Goal: Use online tool/utility: Utilize a website feature to perform a specific function

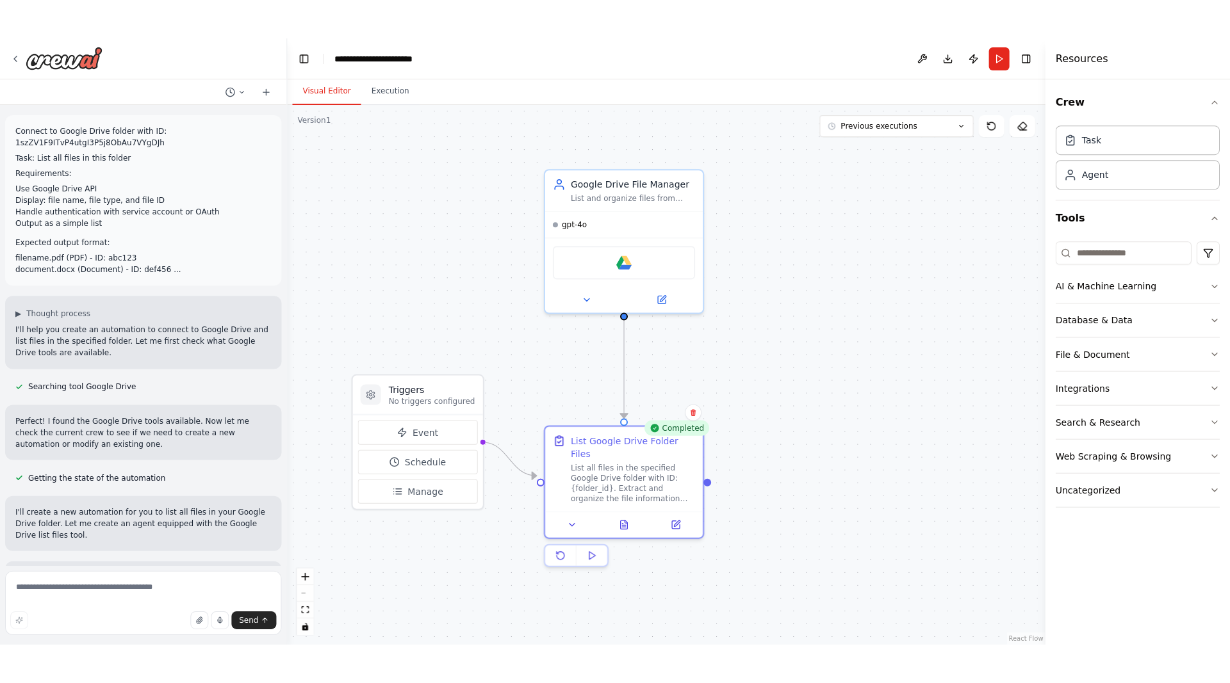
scroll to position [1675, 0]
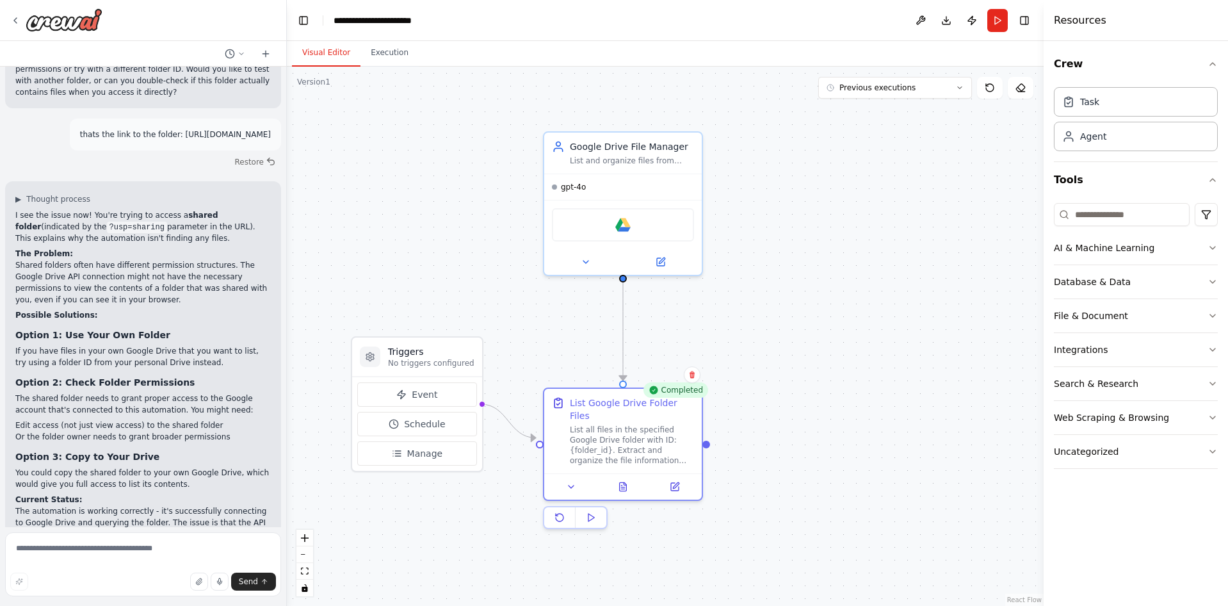
click at [891, 302] on div ".deletable-edge-delete-btn { width: 20px; height: 20px; border: 0px solid #ffff…" at bounding box center [665, 336] width 757 height 539
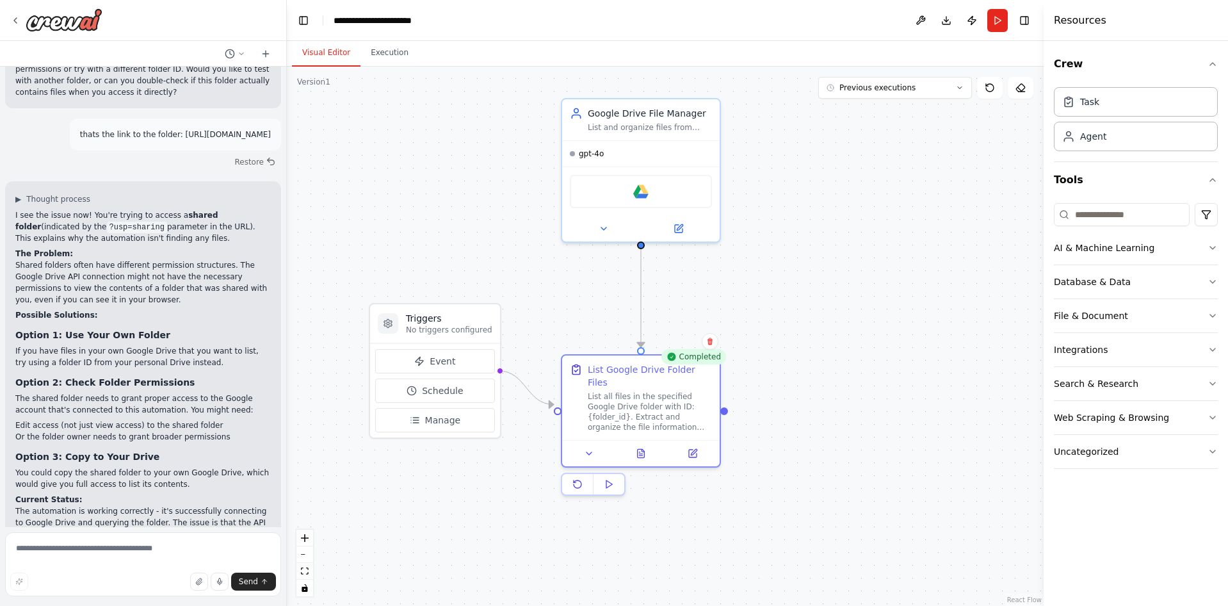
drag, startPoint x: 459, startPoint y: 178, endPoint x: 477, endPoint y: 145, distance: 37.8
click at [477, 145] on div ".deletable-edge-delete-btn { width: 20px; height: 20px; border: 0px solid #ffff…" at bounding box center [665, 336] width 757 height 539
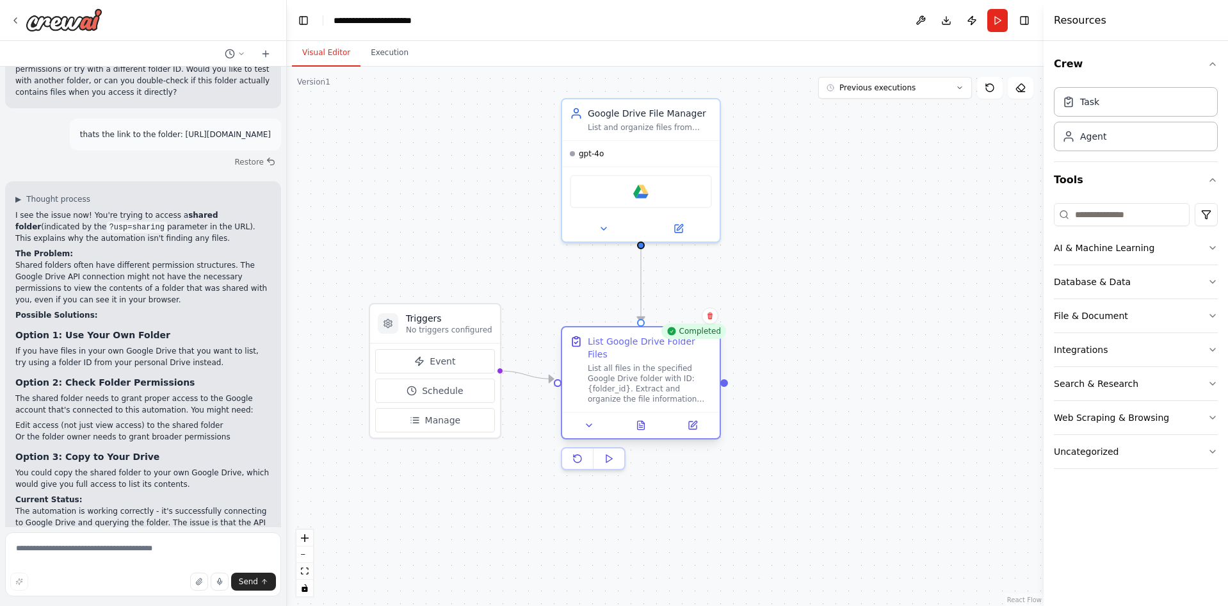
drag, startPoint x: 603, startPoint y: 365, endPoint x: 608, endPoint y: 339, distance: 26.9
click at [608, 339] on div "List Google Drive Folder Files" at bounding box center [650, 348] width 124 height 26
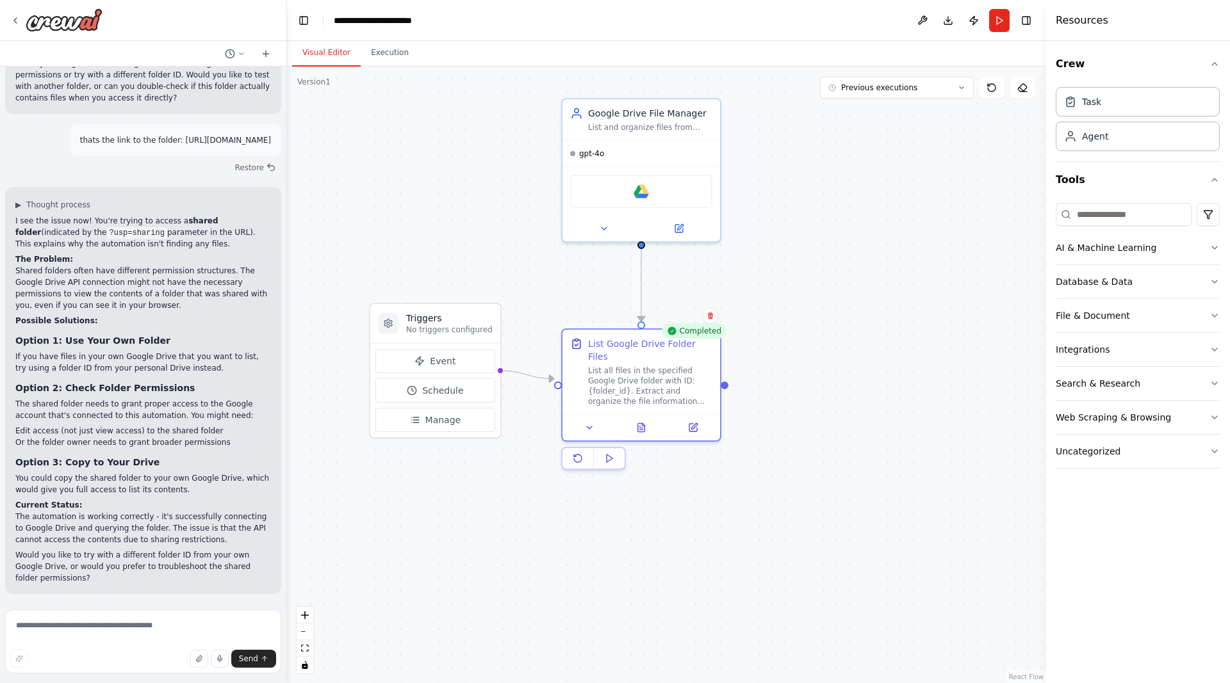
scroll to position [1597, 0]
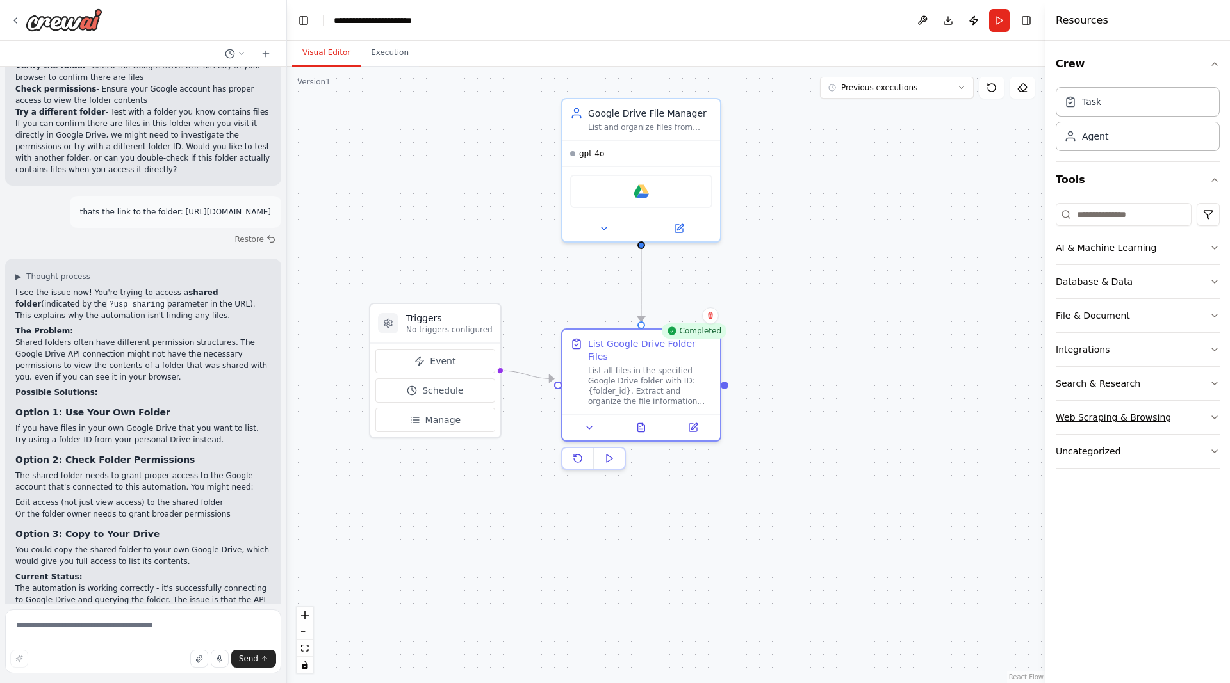
click at [1157, 423] on div "Web Scraping & Browsing" at bounding box center [1112, 417] width 115 height 13
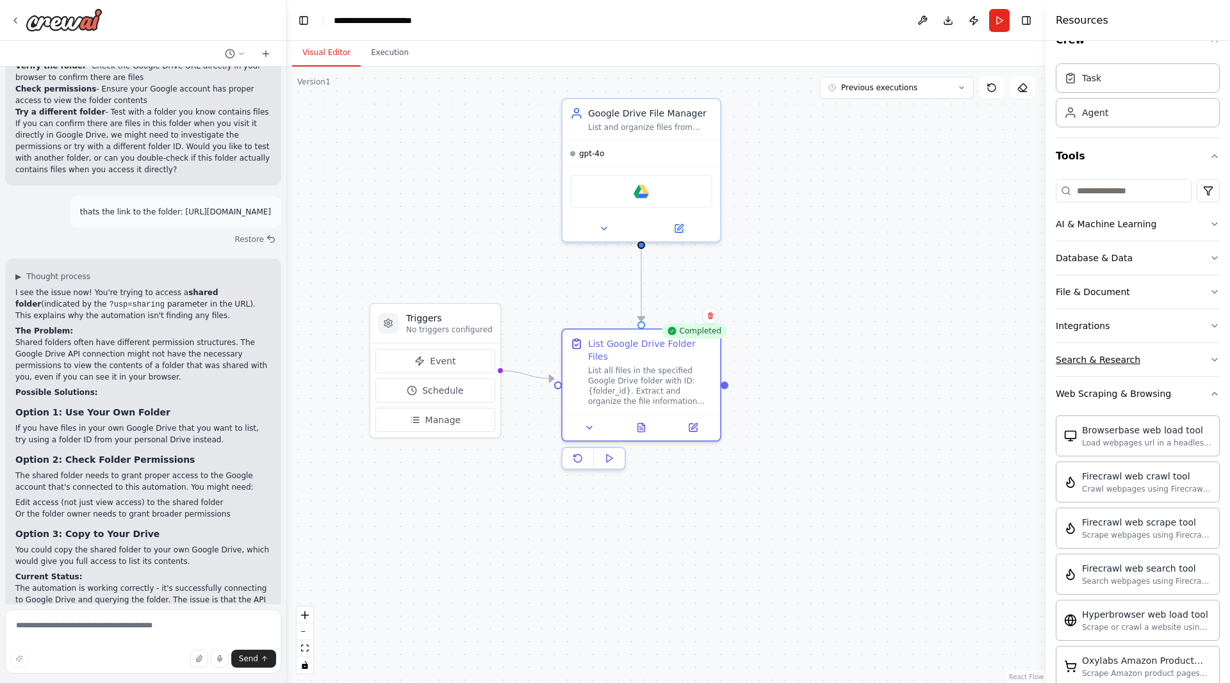
scroll to position [0, 0]
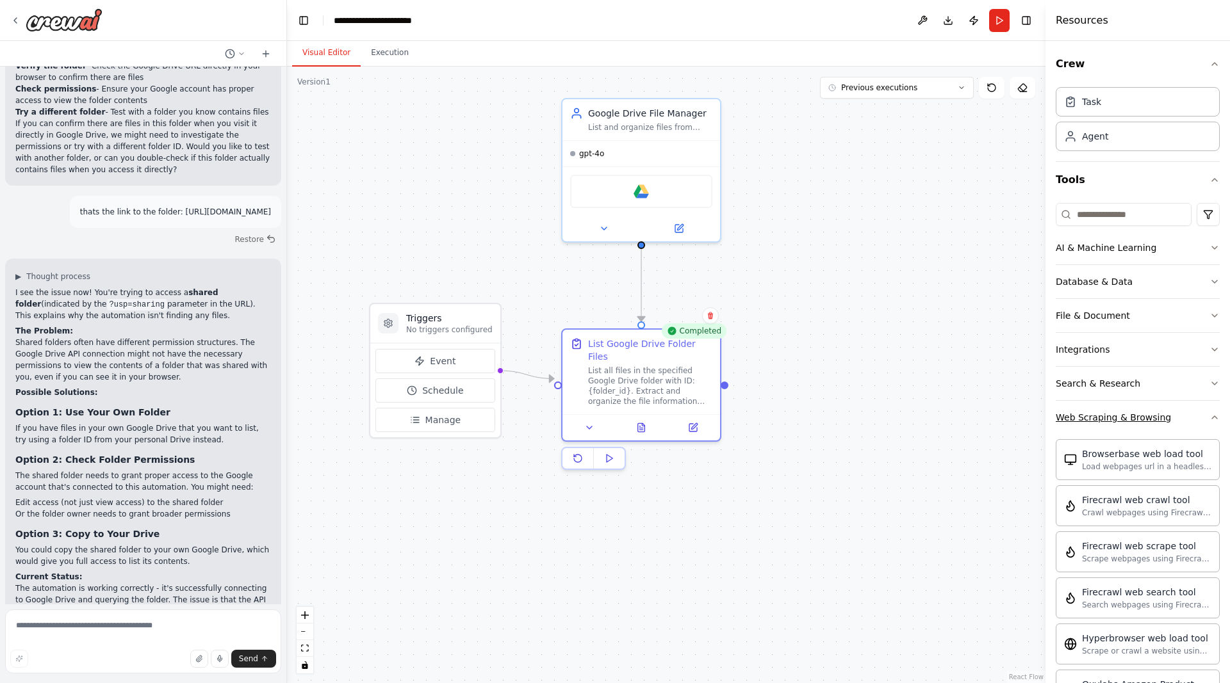
click at [1127, 419] on div "Web Scraping & Browsing" at bounding box center [1112, 417] width 115 height 13
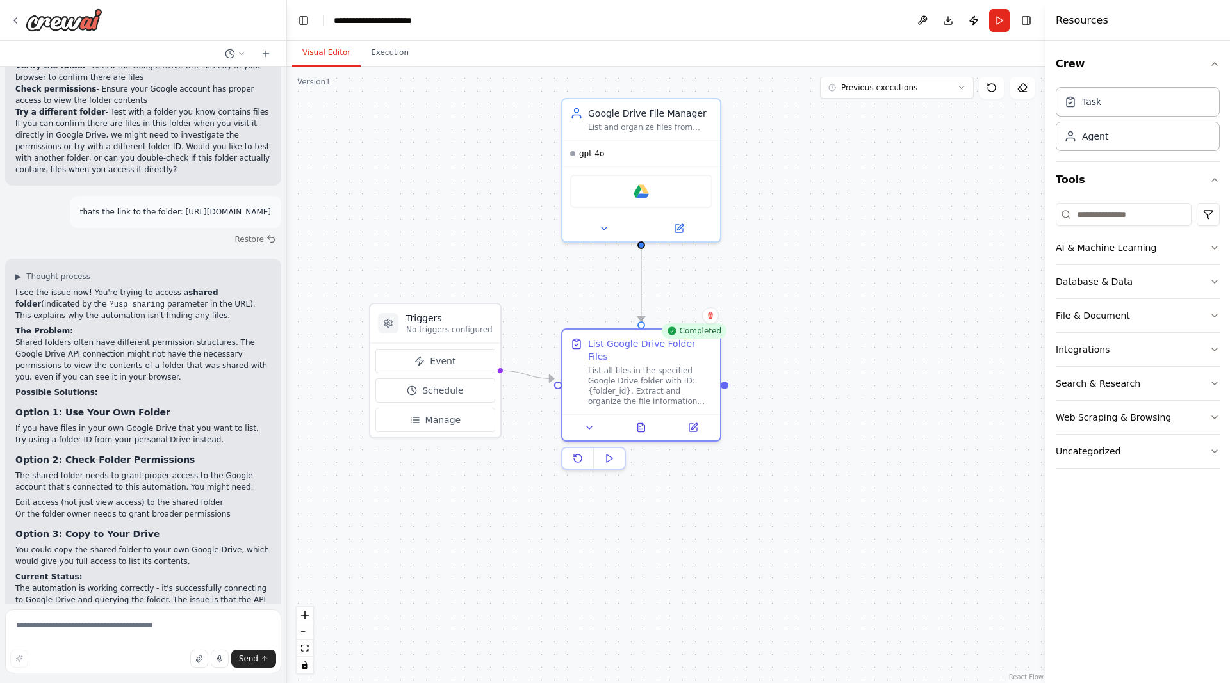
click at [1110, 247] on div "AI & Machine Learning" at bounding box center [1105, 247] width 101 height 13
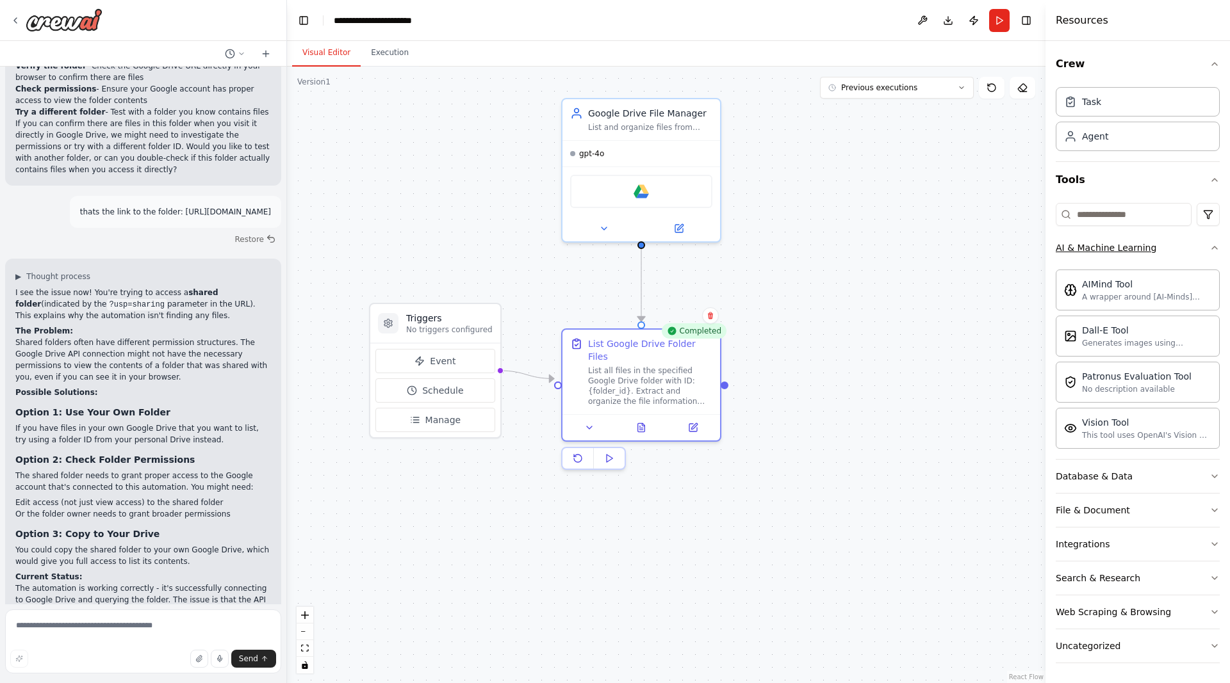
click at [1119, 246] on div "AI & Machine Learning" at bounding box center [1105, 247] width 101 height 13
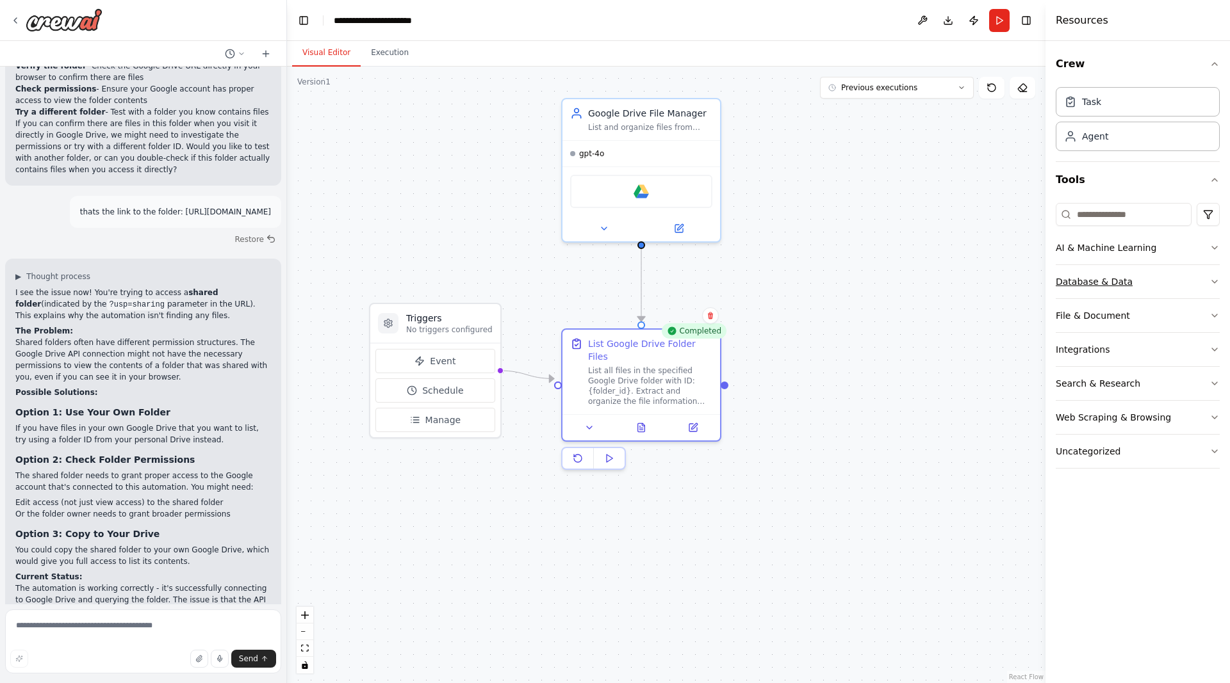
click at [1111, 282] on div "Database & Data" at bounding box center [1093, 281] width 77 height 13
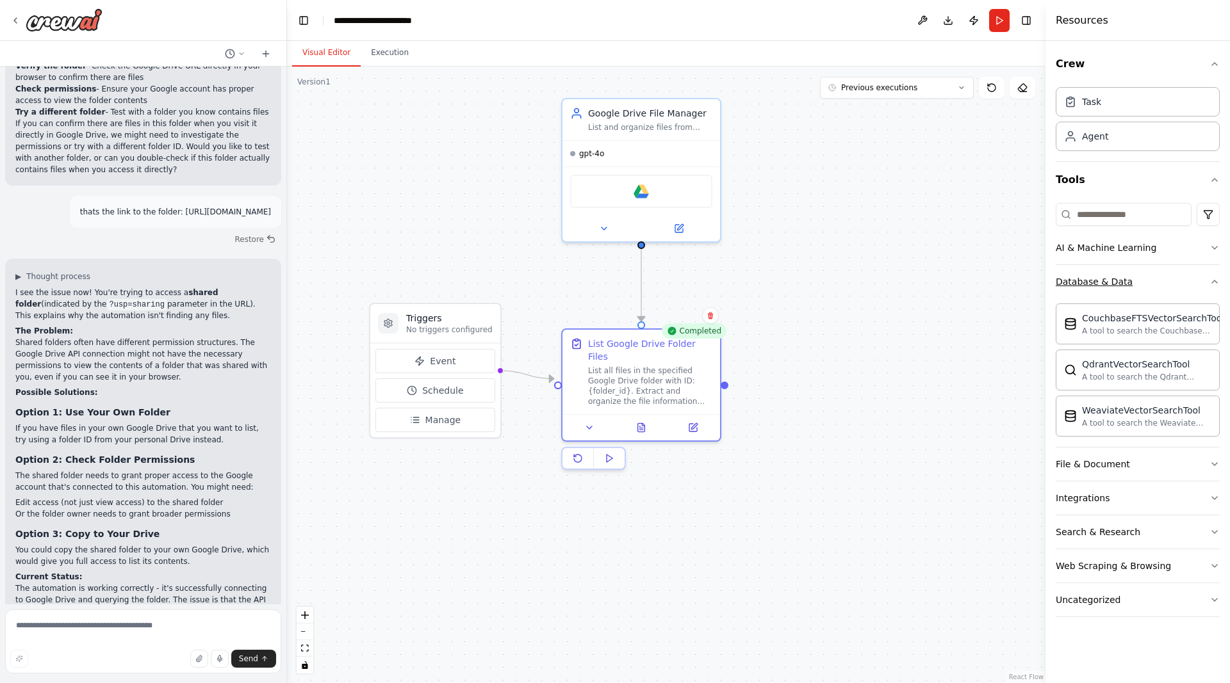
click at [1111, 283] on div "Database & Data" at bounding box center [1093, 281] width 77 height 13
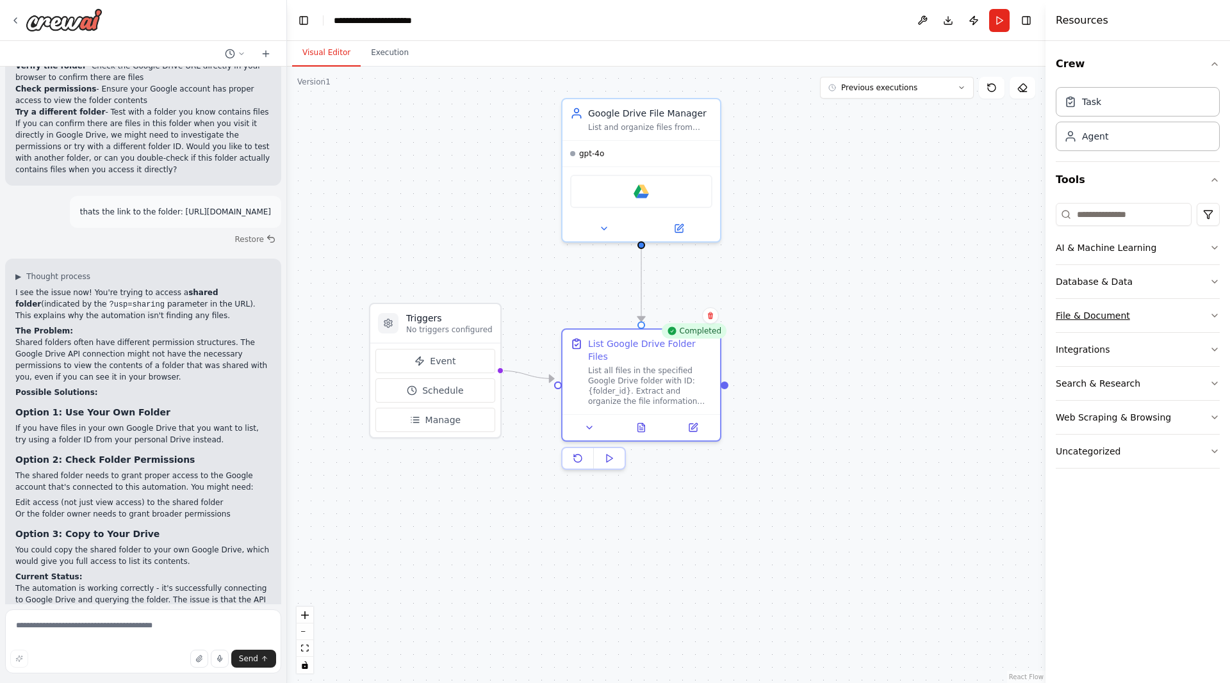
click at [1094, 323] on button "File & Document" at bounding box center [1137, 315] width 164 height 33
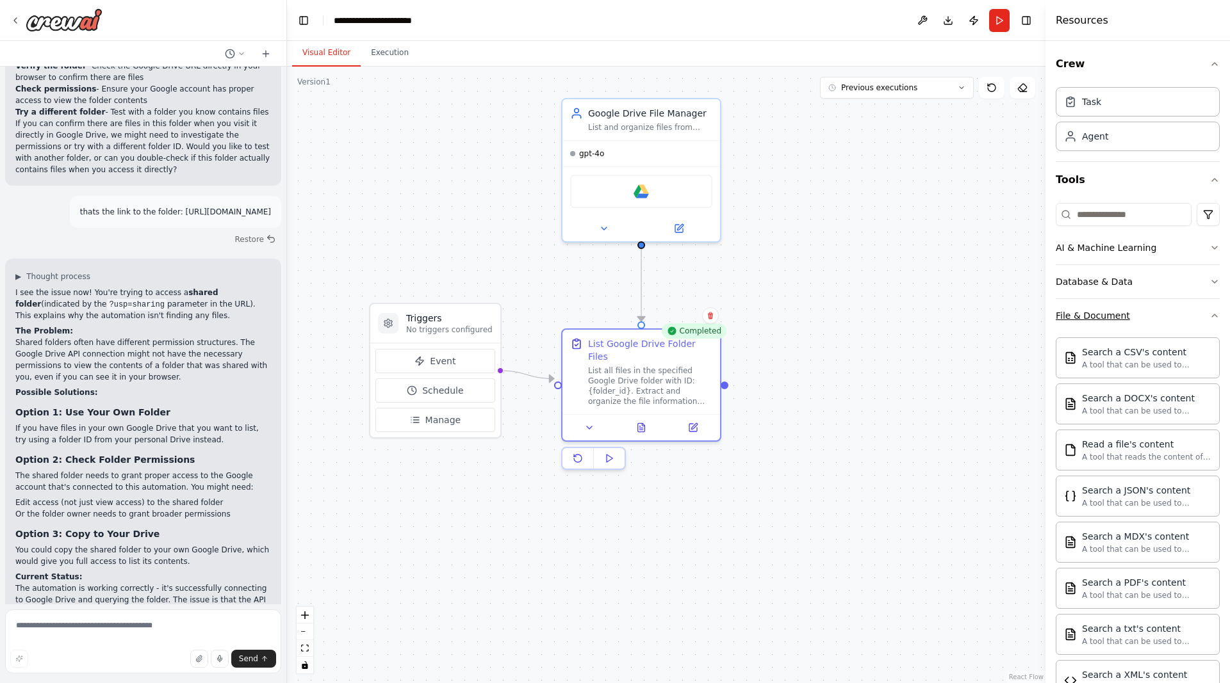
click at [1096, 319] on div "File & Document" at bounding box center [1092, 315] width 74 height 13
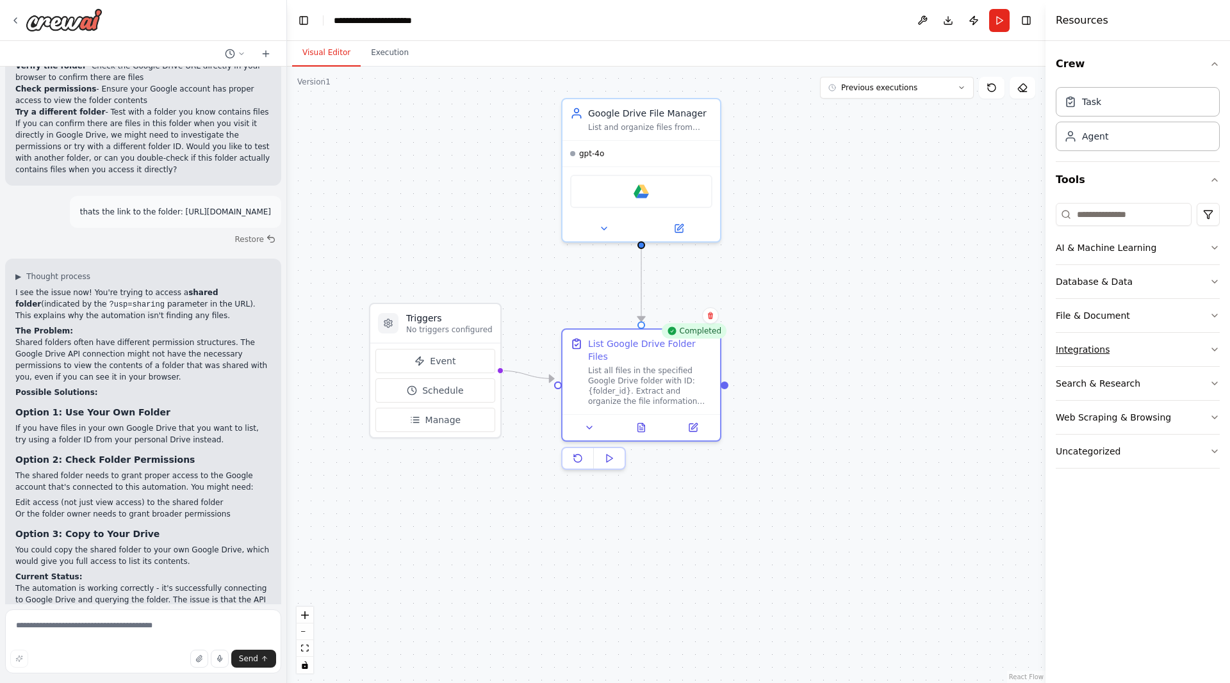
click at [1083, 348] on div "Integrations" at bounding box center [1082, 349] width 54 height 13
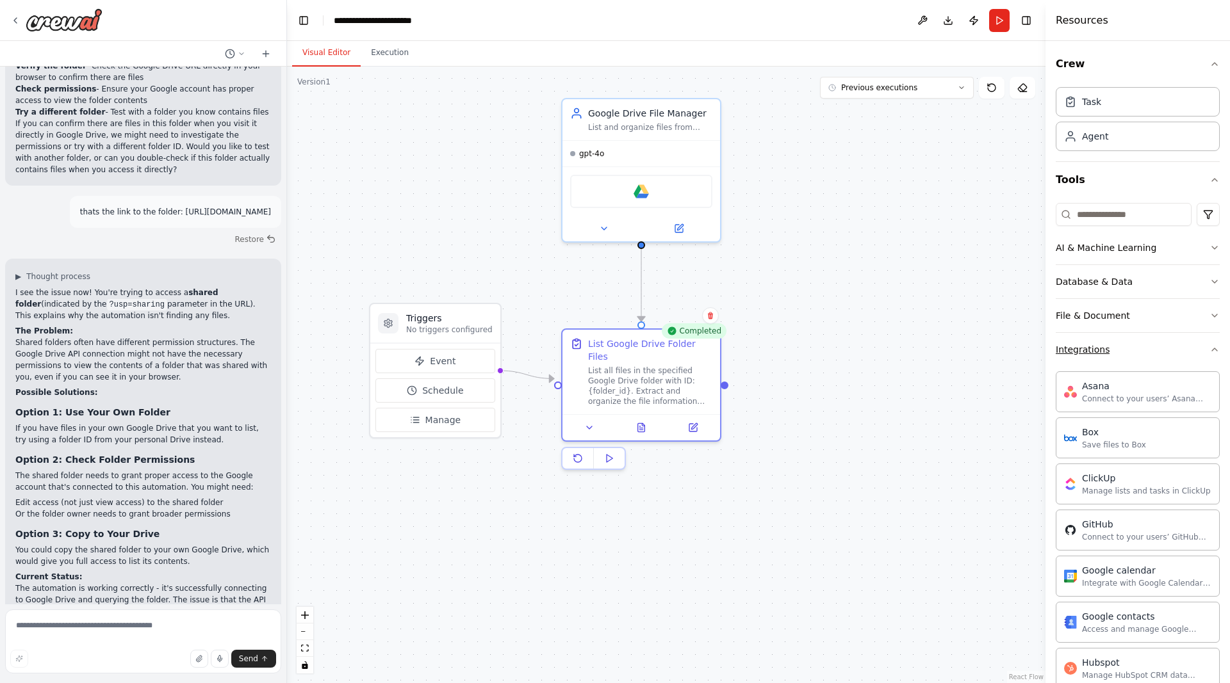
click at [1131, 348] on button "Integrations" at bounding box center [1137, 349] width 164 height 33
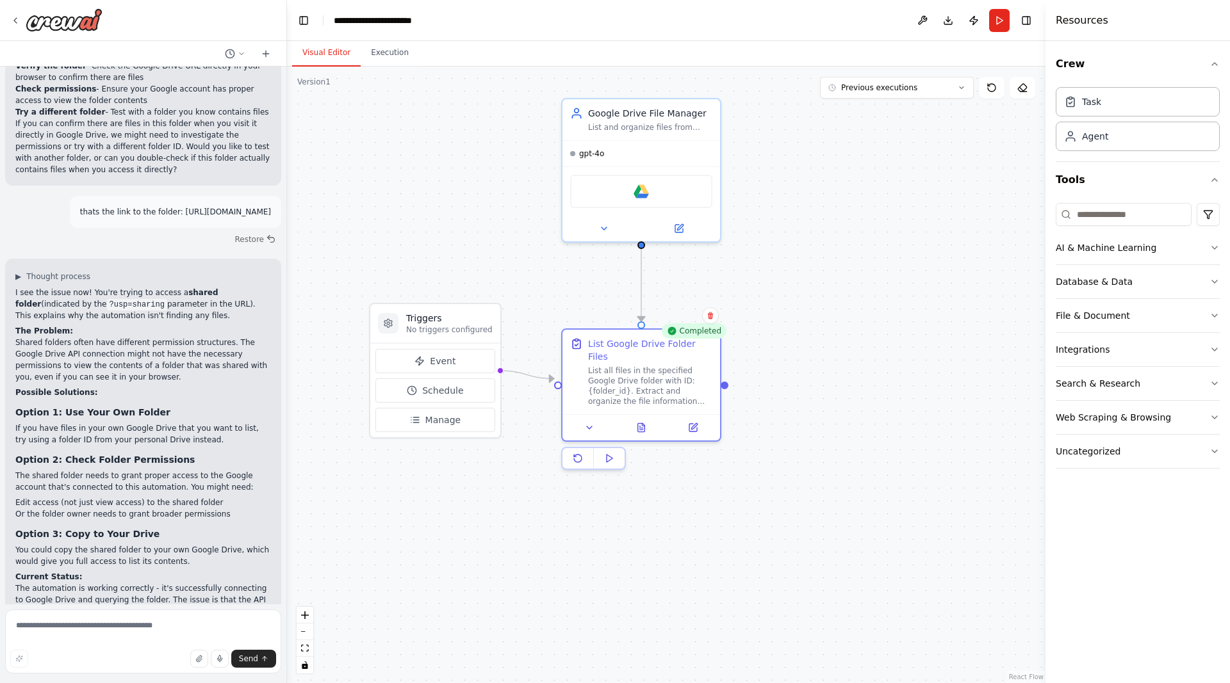
click at [838, 332] on div ".deletable-edge-delete-btn { width: 20px; height: 20px; border: 0px solid #ffff…" at bounding box center [666, 375] width 758 height 617
click at [665, 368] on div "List all files in the specified Google Drive folder with ID: {folder_id}. Extra…" at bounding box center [651, 383] width 124 height 41
click at [694, 421] on icon at bounding box center [695, 424] width 6 height 6
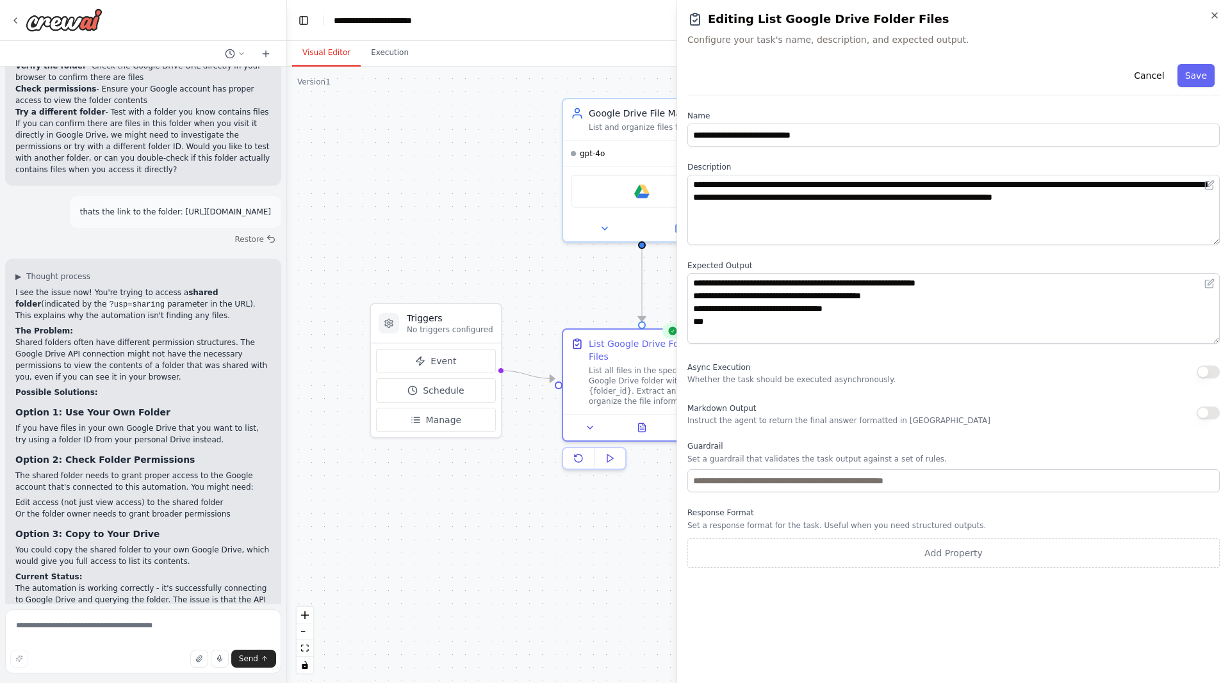
click at [562, 279] on body "Connect to Google Drive folder with ID: 1szZV1F9ITvP4utgI3P5j8ObAu7VYgDJh Task:…" at bounding box center [615, 341] width 1230 height 683
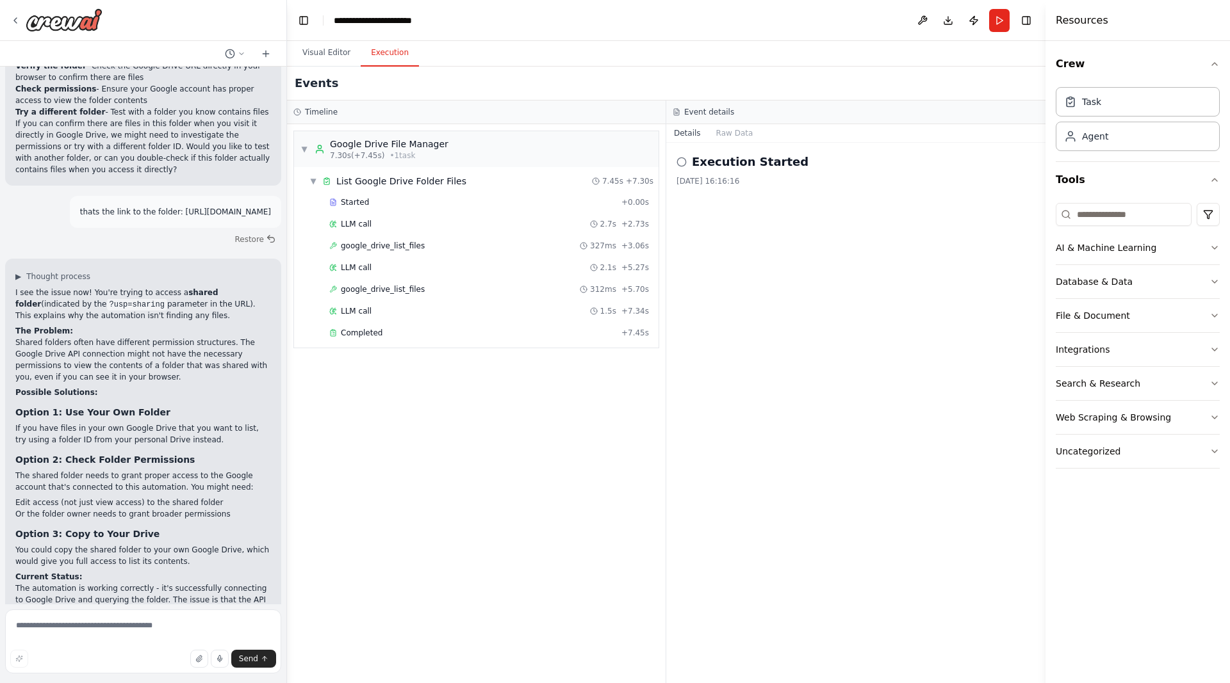
click at [386, 52] on button "Execution" at bounding box center [390, 53] width 58 height 27
click at [334, 58] on button "Visual Editor" at bounding box center [326, 53] width 69 height 27
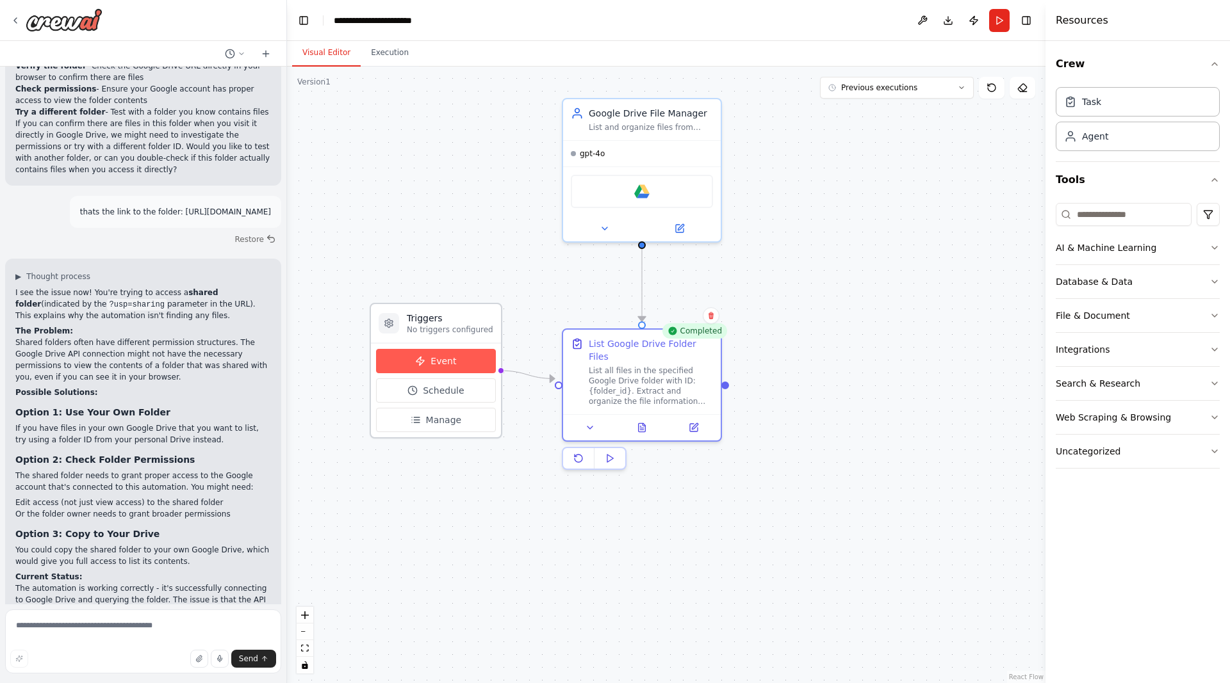
click at [460, 362] on button "Event" at bounding box center [436, 361] width 120 height 24
click at [980, 18] on button "Publish" at bounding box center [973, 20] width 20 height 23
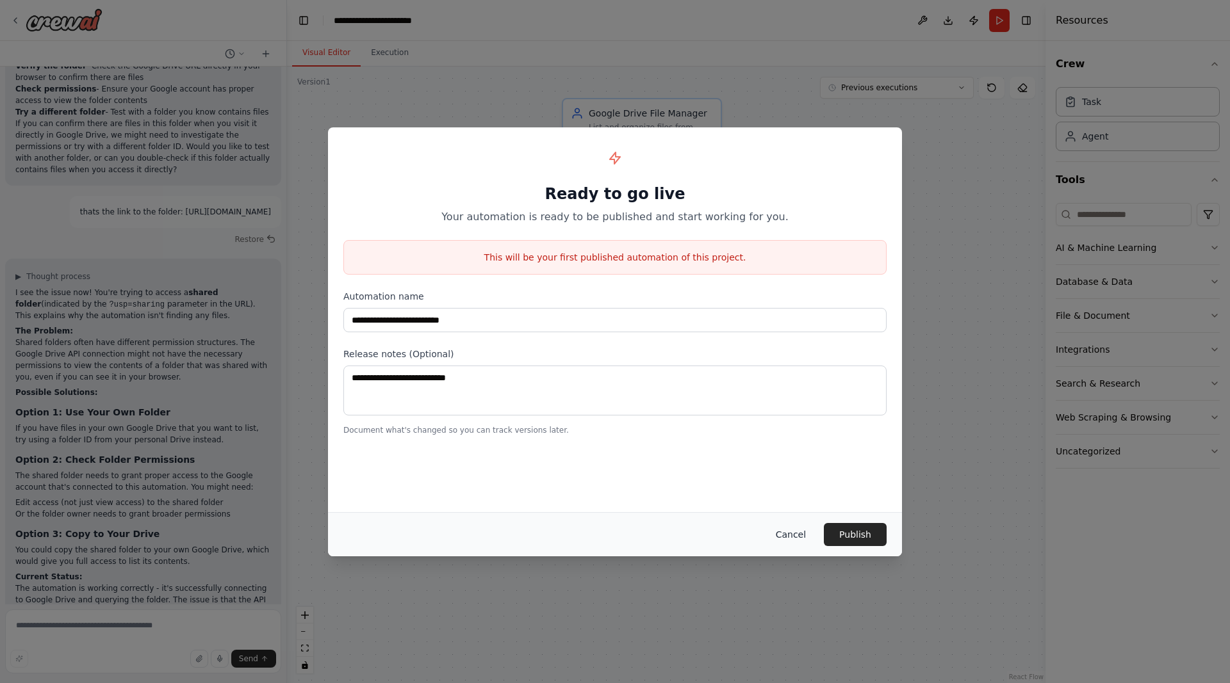
click at [793, 537] on button "Cancel" at bounding box center [790, 534] width 51 height 23
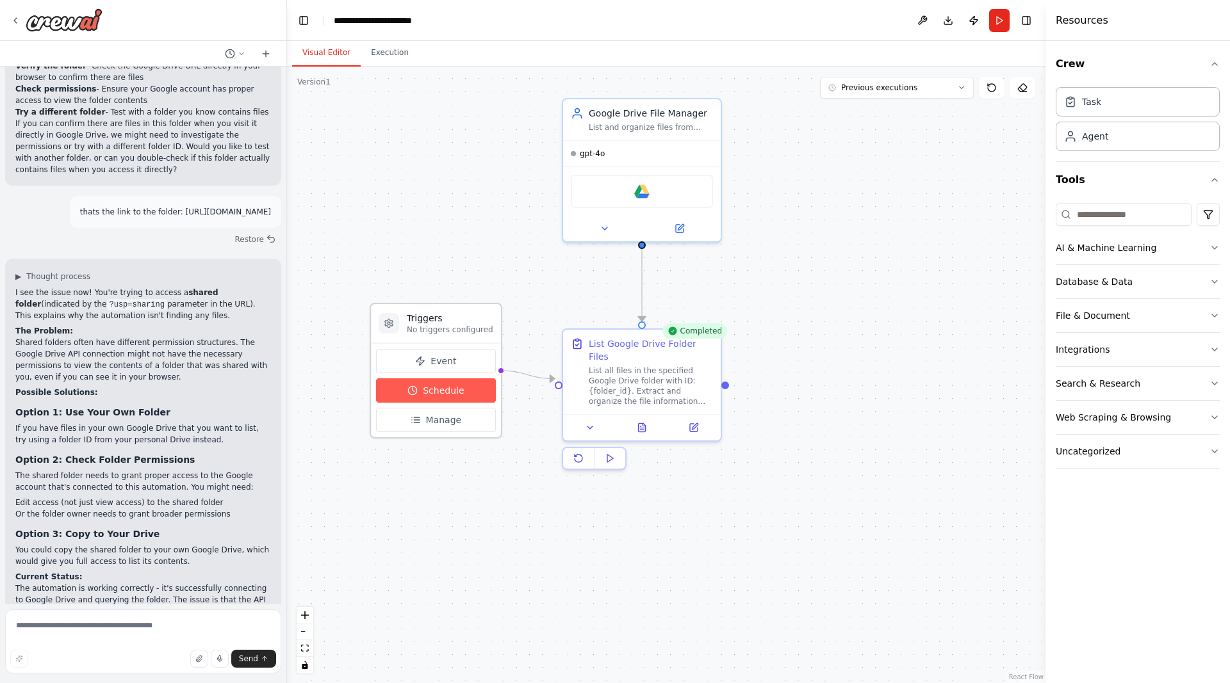
click at [425, 398] on button "Schedule" at bounding box center [436, 390] width 120 height 24
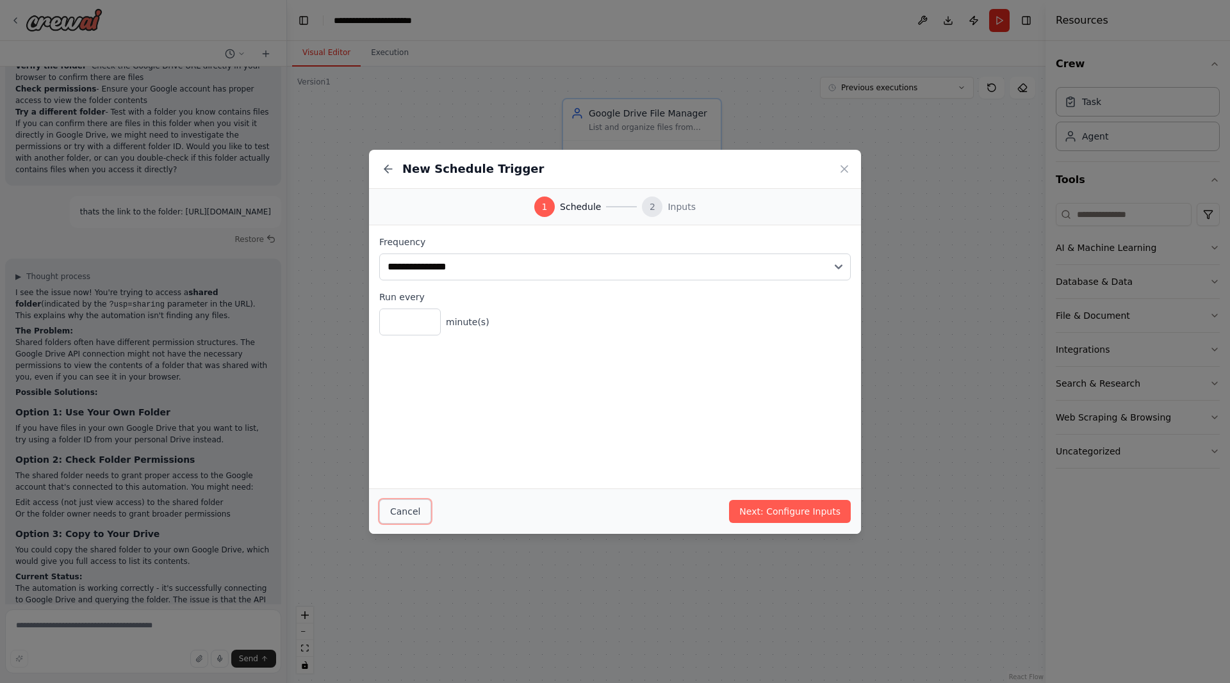
click at [411, 516] on button "Cancel" at bounding box center [405, 512] width 52 height 24
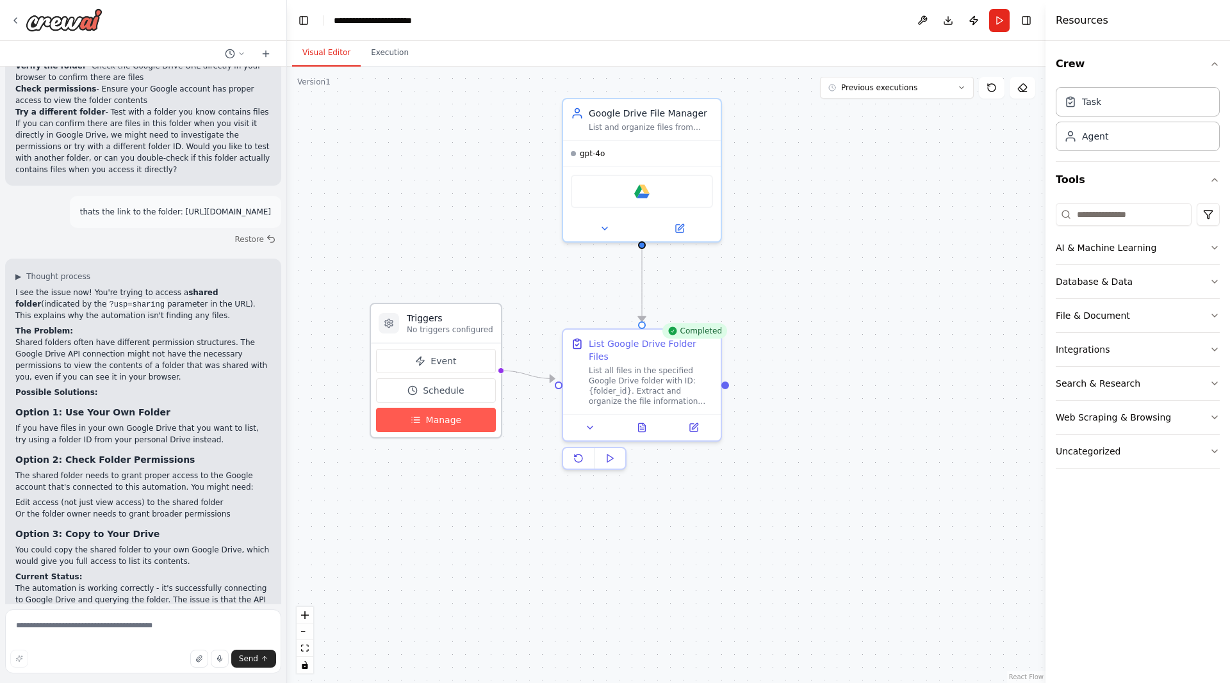
click at [428, 420] on span "Manage" at bounding box center [444, 420] width 36 height 13
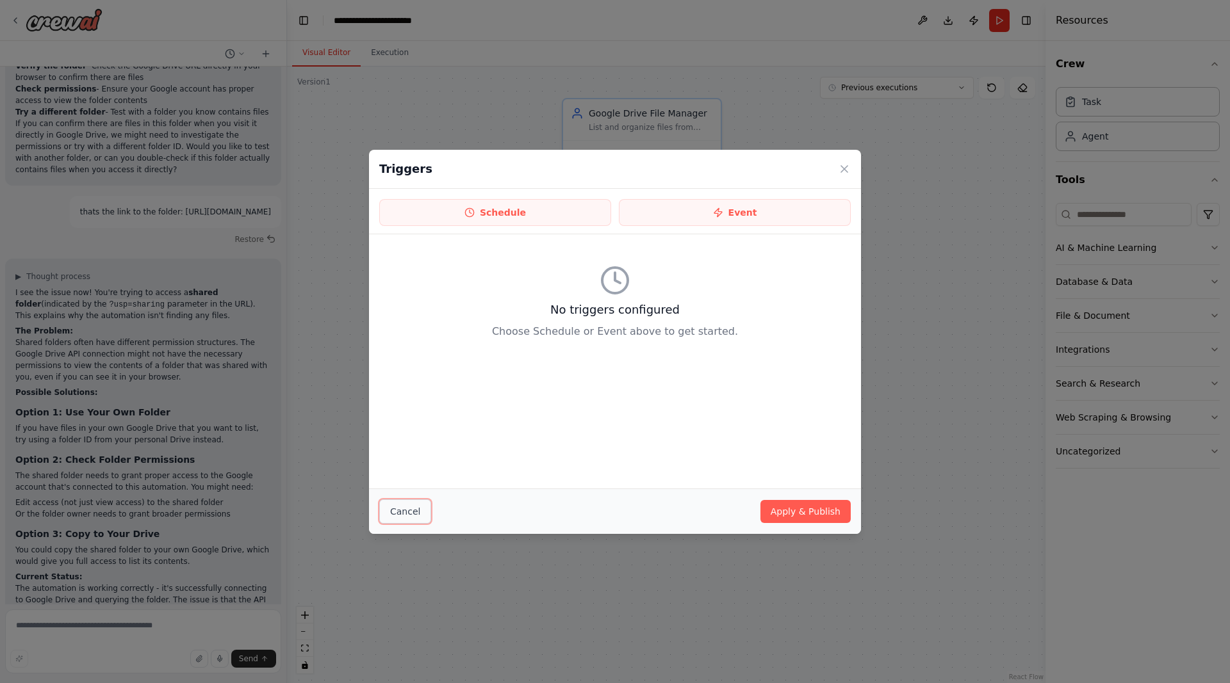
click at [408, 509] on button "Cancel" at bounding box center [405, 512] width 52 height 24
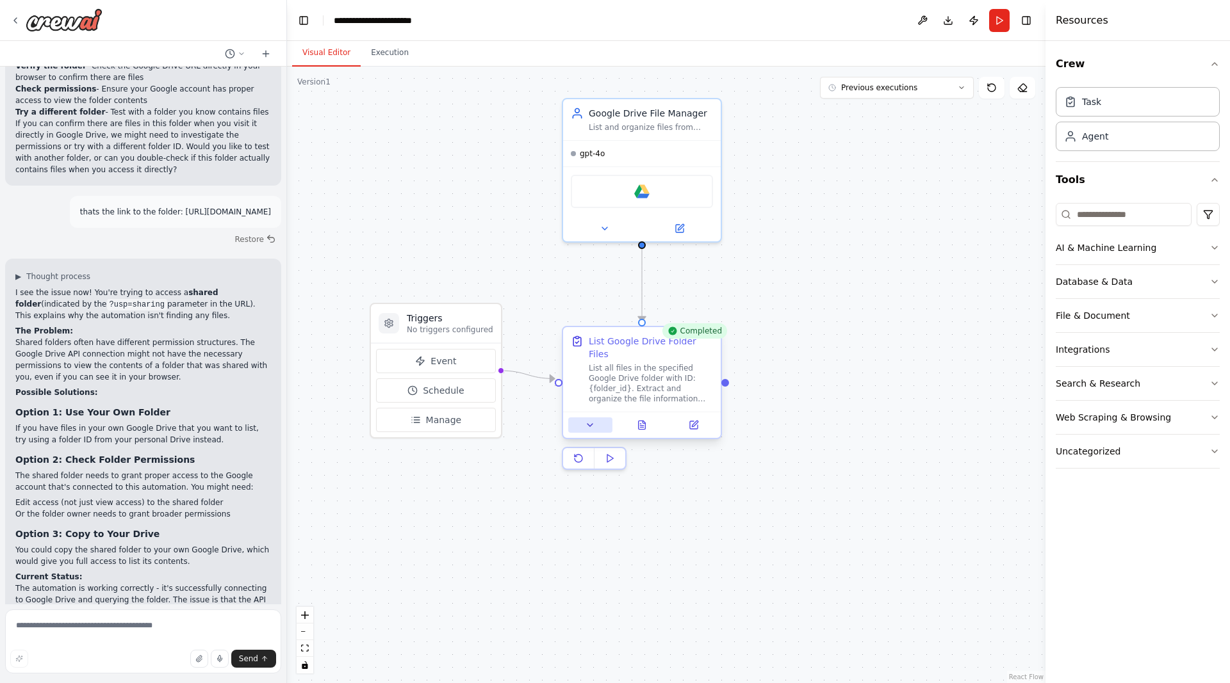
click at [595, 418] on button at bounding box center [590, 425] width 44 height 15
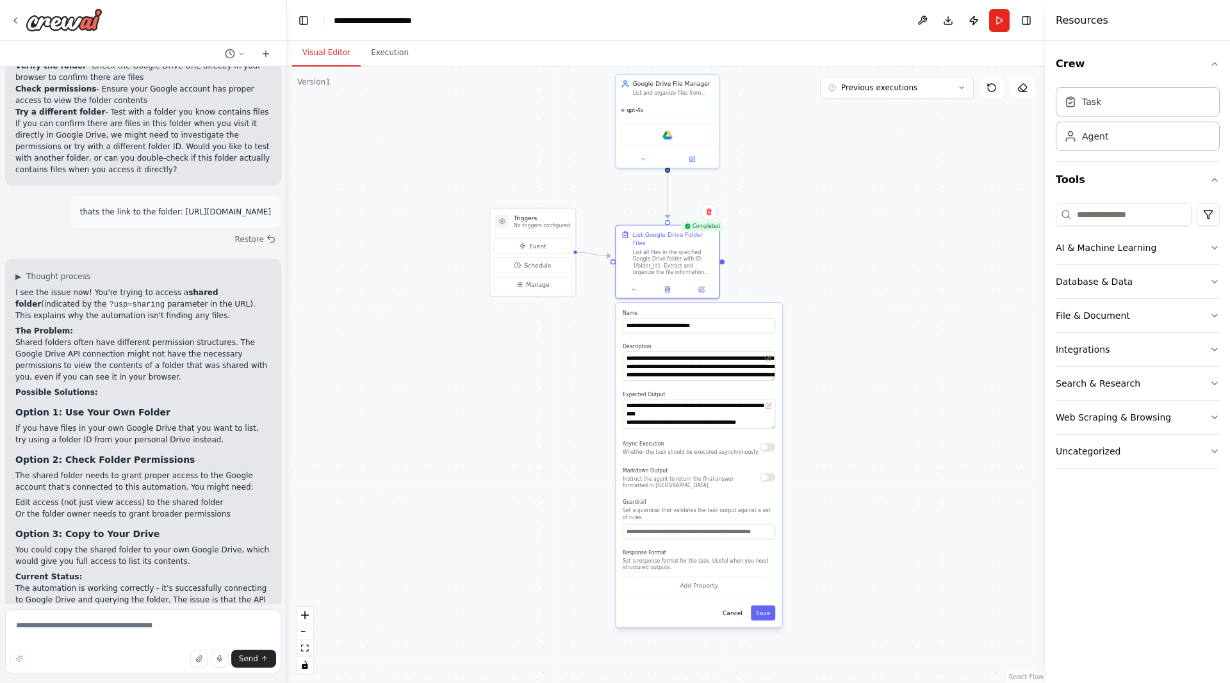
drag, startPoint x: 559, startPoint y: 471, endPoint x: 575, endPoint y: 291, distance: 180.7
click at [578, 291] on div ".deletable-edge-delete-btn { width: 20px; height: 20px; border: 0px solid #ffff…" at bounding box center [666, 375] width 758 height 617
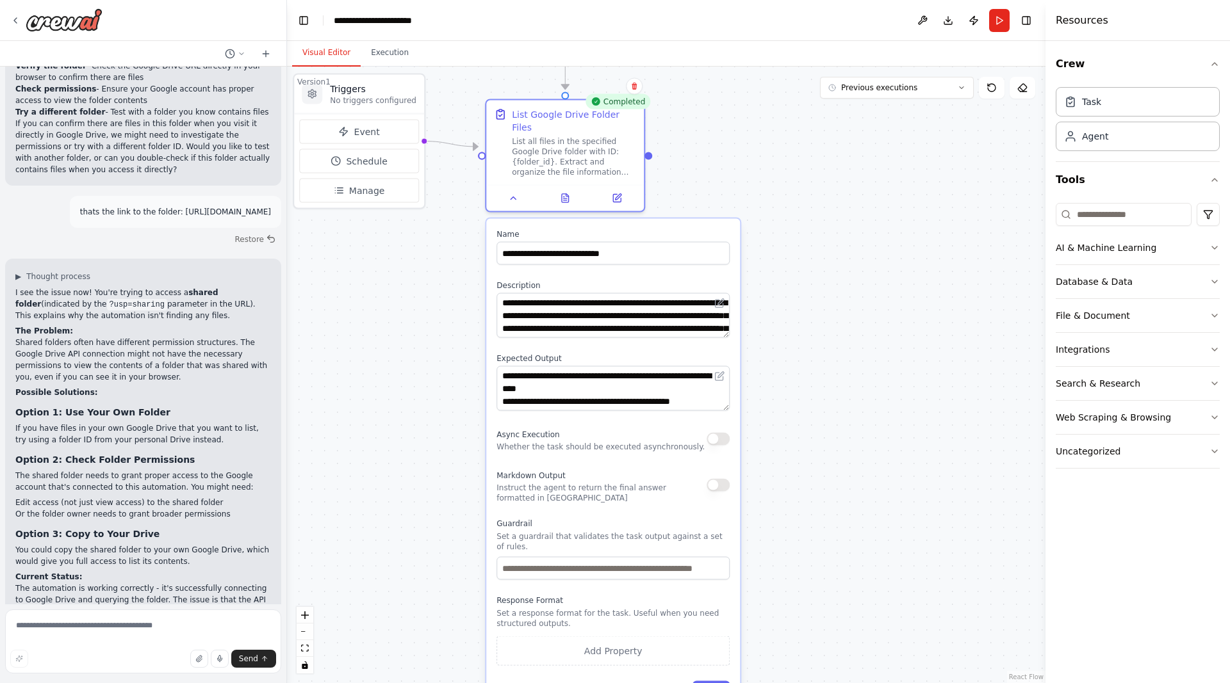
drag, startPoint x: 457, startPoint y: 341, endPoint x: 426, endPoint y: 318, distance: 38.9
click at [425, 318] on div ".deletable-edge-delete-btn { width: 20px; height: 20px; border: 0px solid #ffff…" at bounding box center [666, 375] width 758 height 617
